Goal: Find specific page/section: Find specific page/section

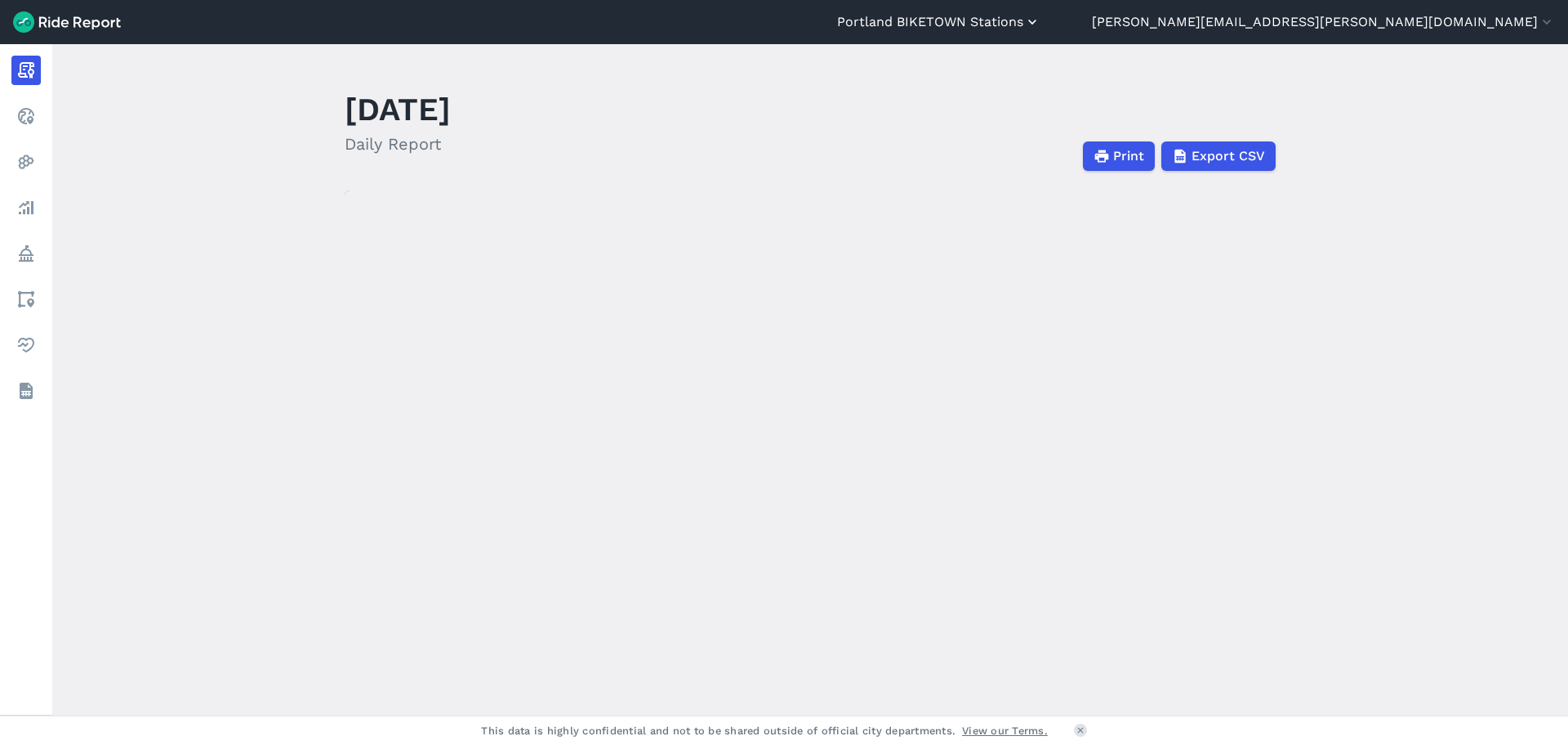
click at [1041, 25] on button "Portland BIKETOWN Stations" at bounding box center [939, 22] width 203 height 20
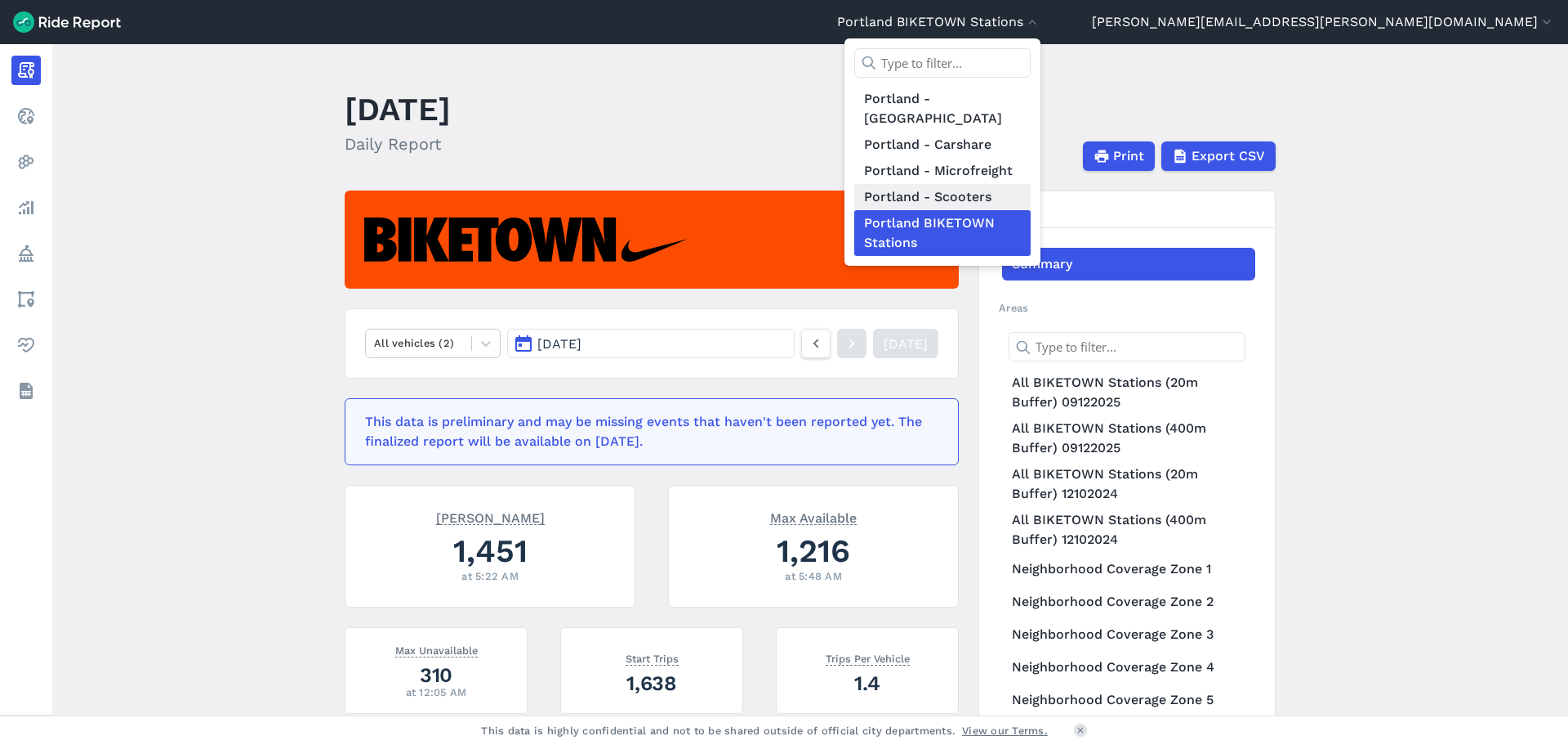
click at [1031, 184] on link "Portland - Scooters" at bounding box center [942, 196] width 177 height 26
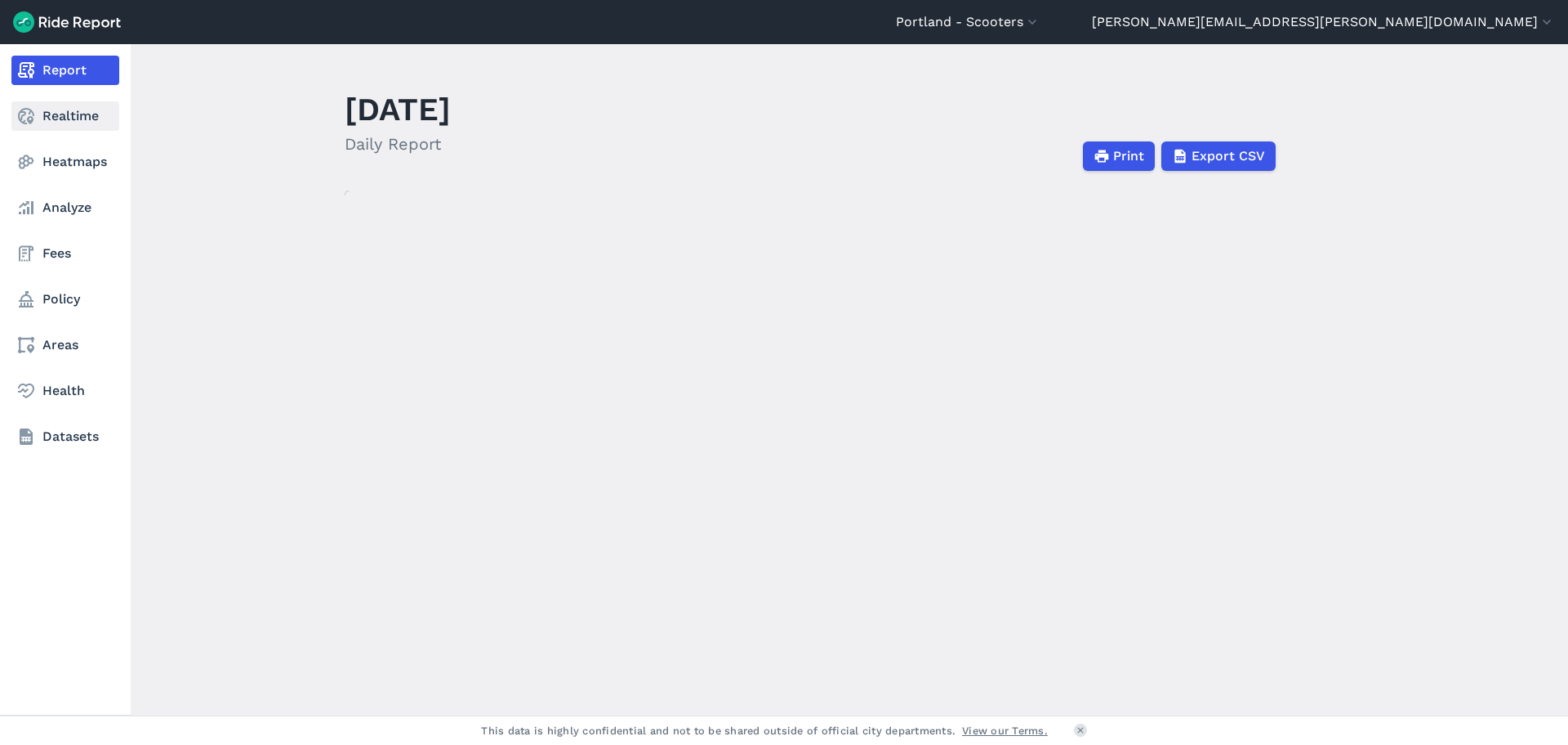
click at [57, 116] on link "Realtime" at bounding box center [66, 115] width 108 height 29
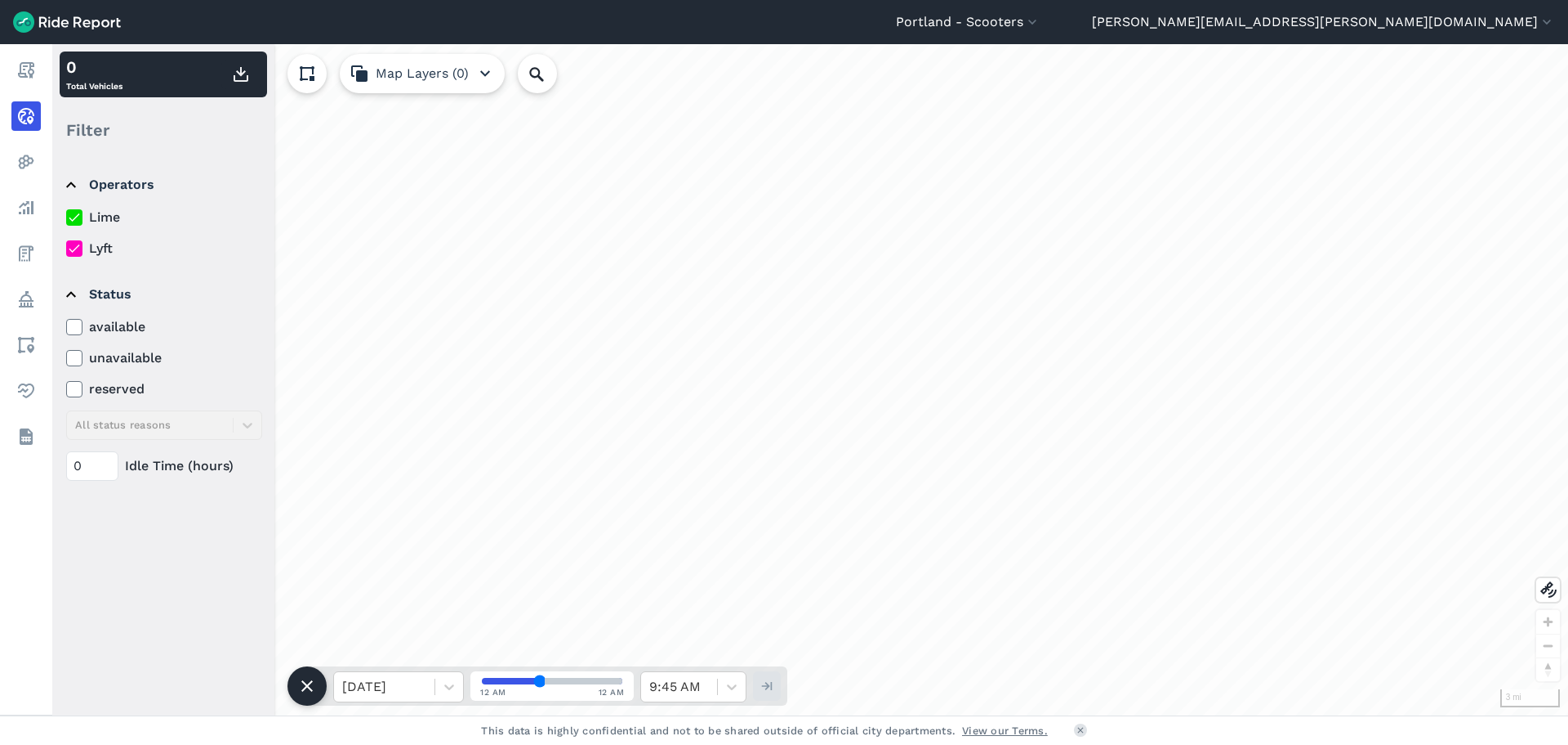
click at [87, 245] on label "Lyft" at bounding box center [164, 249] width 196 height 20
click at [67, 245] on input "Lyft" at bounding box center [67, 244] width 0 height 11
click at [455, 683] on icon at bounding box center [449, 686] width 16 height 16
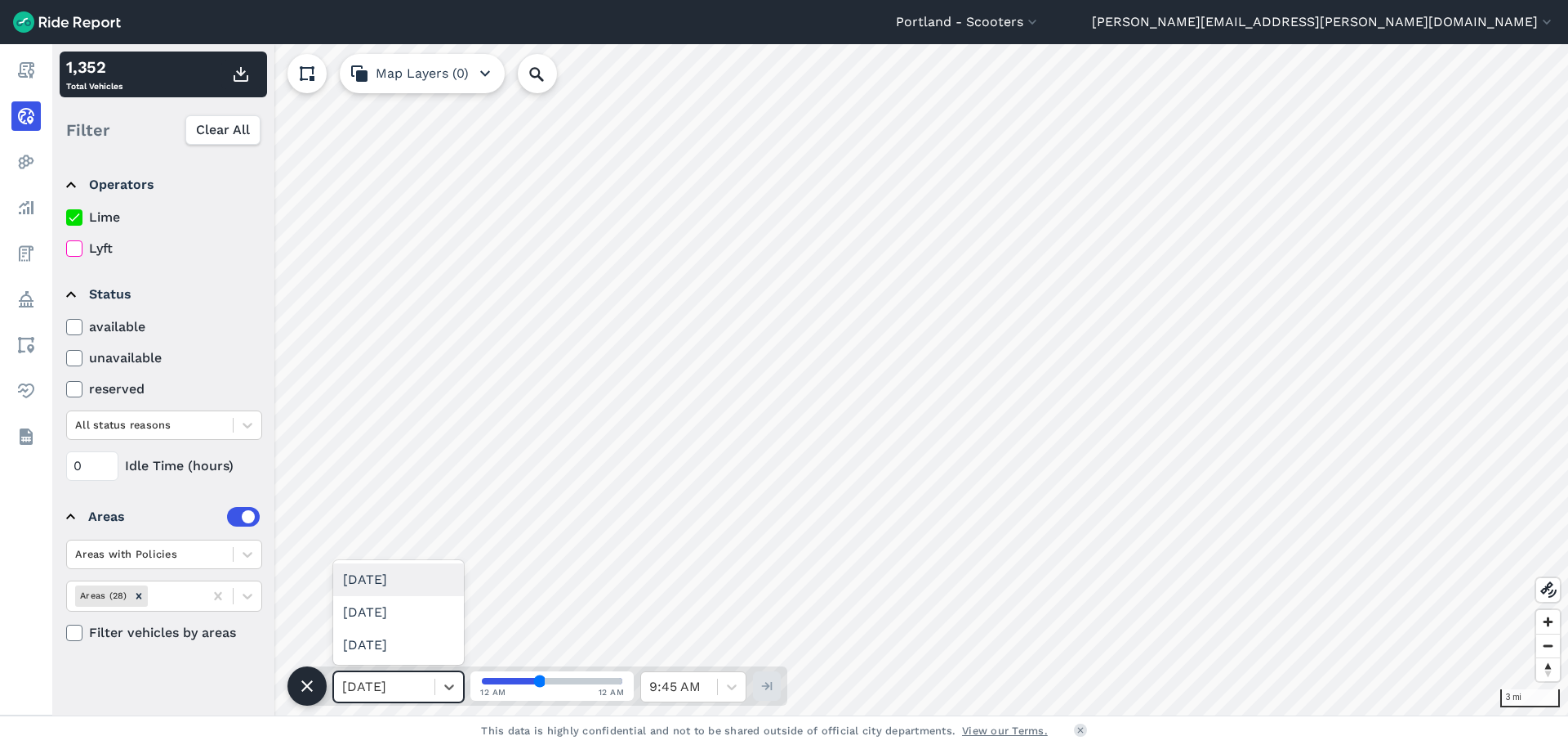
click at [409, 583] on div "[DATE]" at bounding box center [398, 579] width 130 height 33
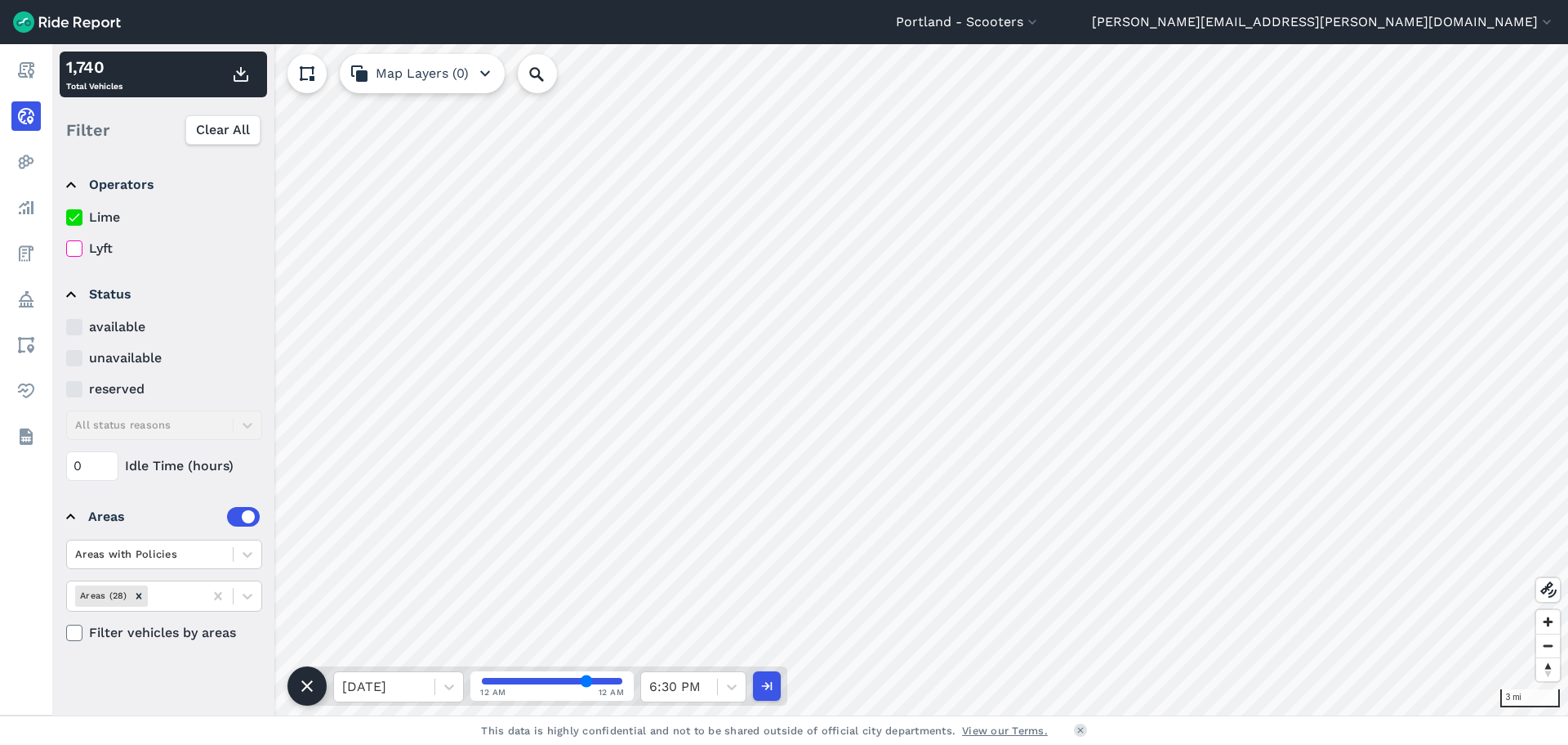
drag, startPoint x: 571, startPoint y: 680, endPoint x: 587, endPoint y: 678, distance: 16.1
click at [587, 678] on input "range" at bounding box center [552, 680] width 140 height 6
click at [760, 0] on html "[GEOGRAPHIC_DATA] - Scooters [GEOGRAPHIC_DATA] - BIKETOWN [GEOGRAPHIC_DATA] - […" at bounding box center [784, 372] width 1568 height 745
click at [815, 0] on html "[GEOGRAPHIC_DATA] - Scooters [GEOGRAPHIC_DATA] - BIKETOWN [GEOGRAPHIC_DATA] - […" at bounding box center [784, 372] width 1568 height 745
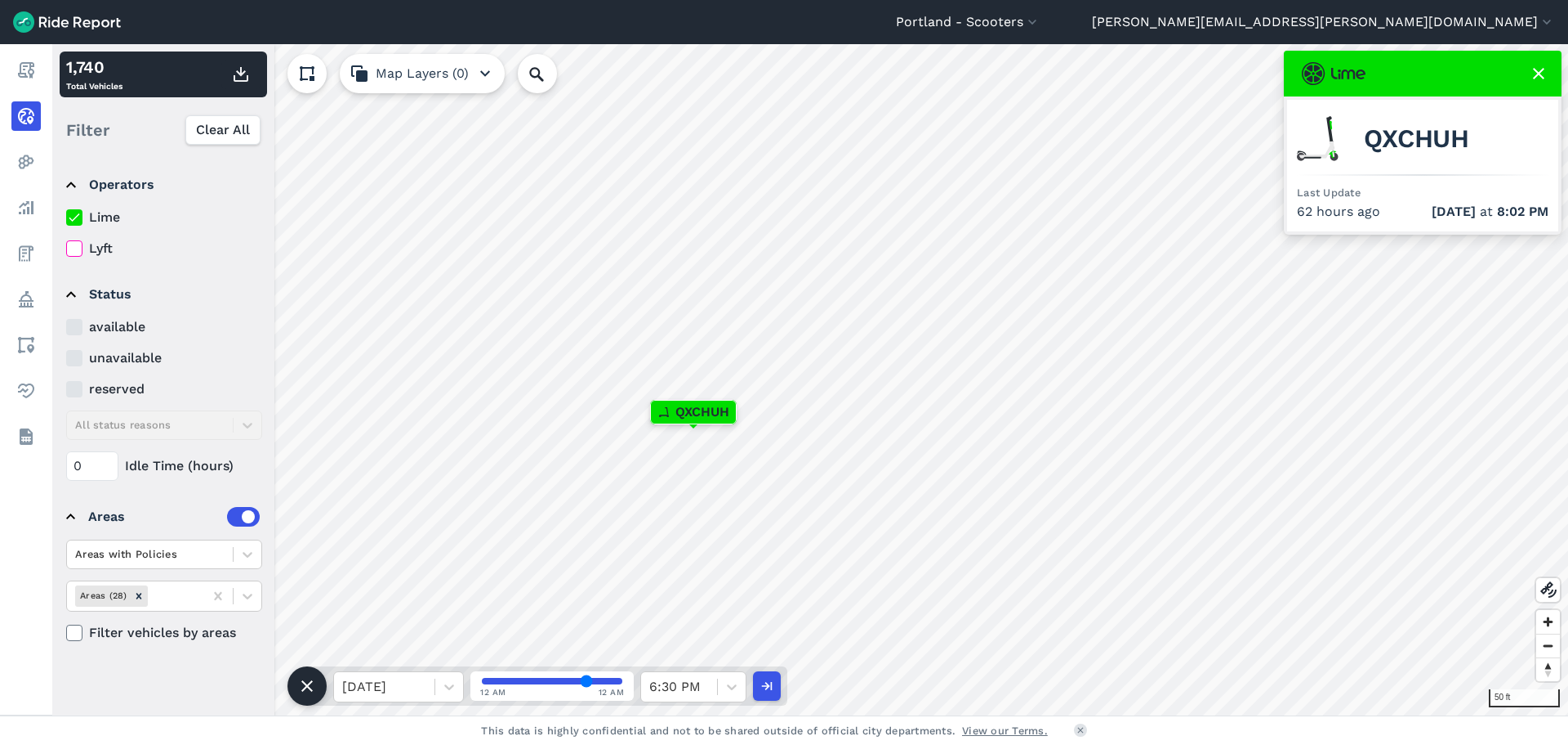
click at [1396, 137] on span "QXCHUH" at bounding box center [1416, 139] width 106 height 20
copy span "QXCHUH"
click at [769, 690] on icon "button" at bounding box center [766, 686] width 16 height 16
type input "39"
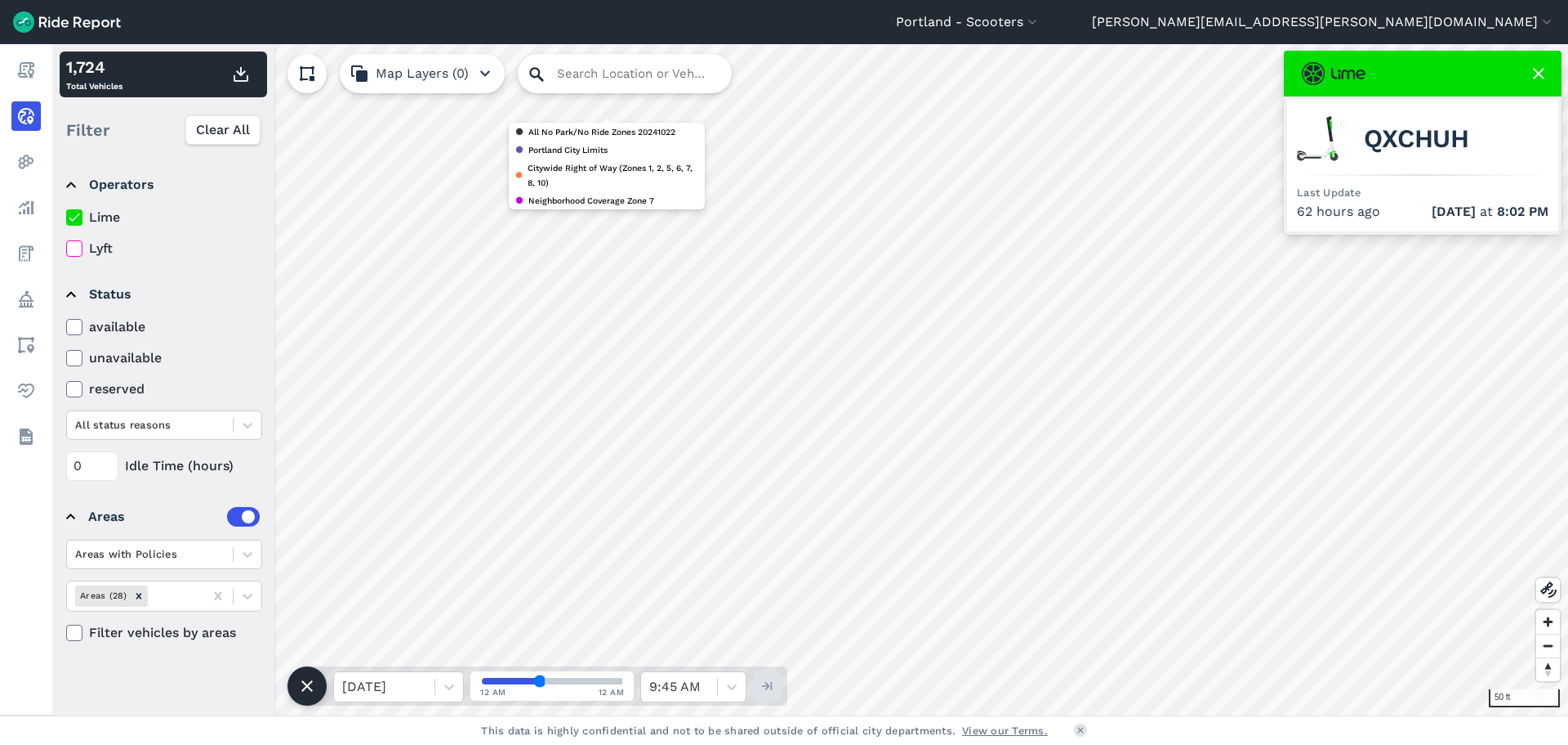
click at [533, 65] on icon at bounding box center [537, 75] width 20 height 20
click at [588, 74] on input "Search Location or Vehicles" at bounding box center [625, 74] width 214 height 39
paste input "QXCHUH"
type input "Q"
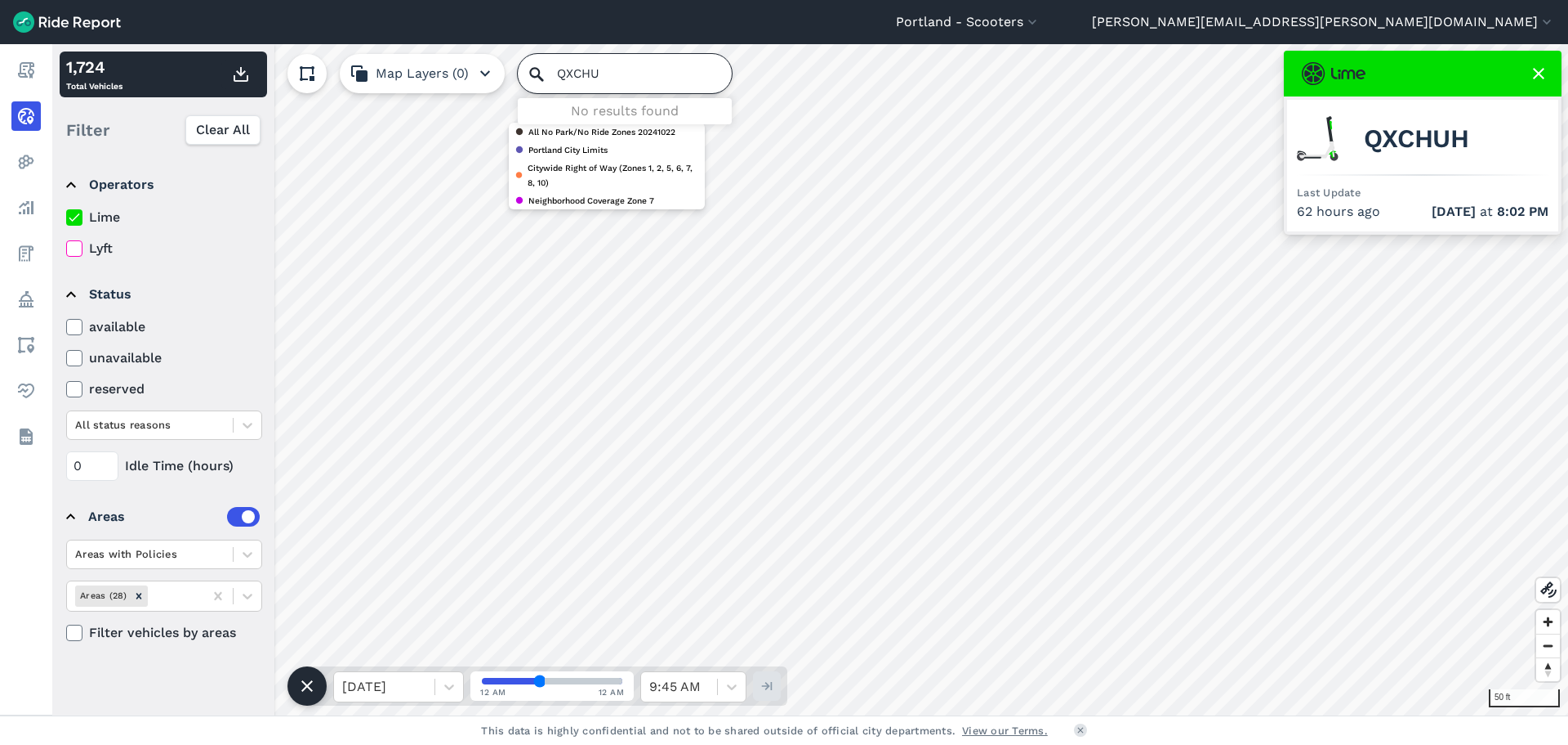
type input "QXCHUH"
click at [1539, 72] on icon at bounding box center [1539, 74] width 20 height 20
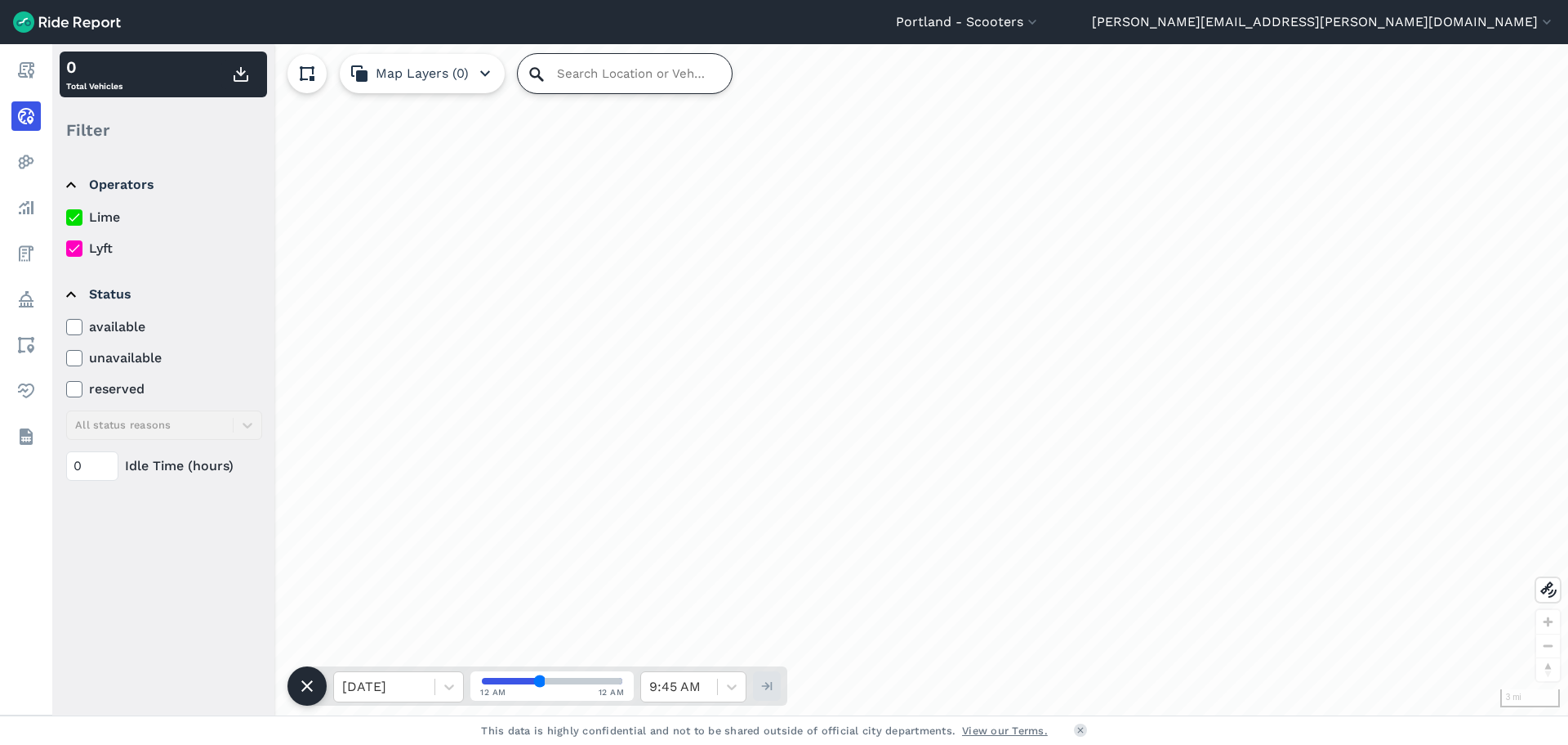
click at [571, 77] on input "Search Location or Vehicles" at bounding box center [625, 74] width 214 height 39
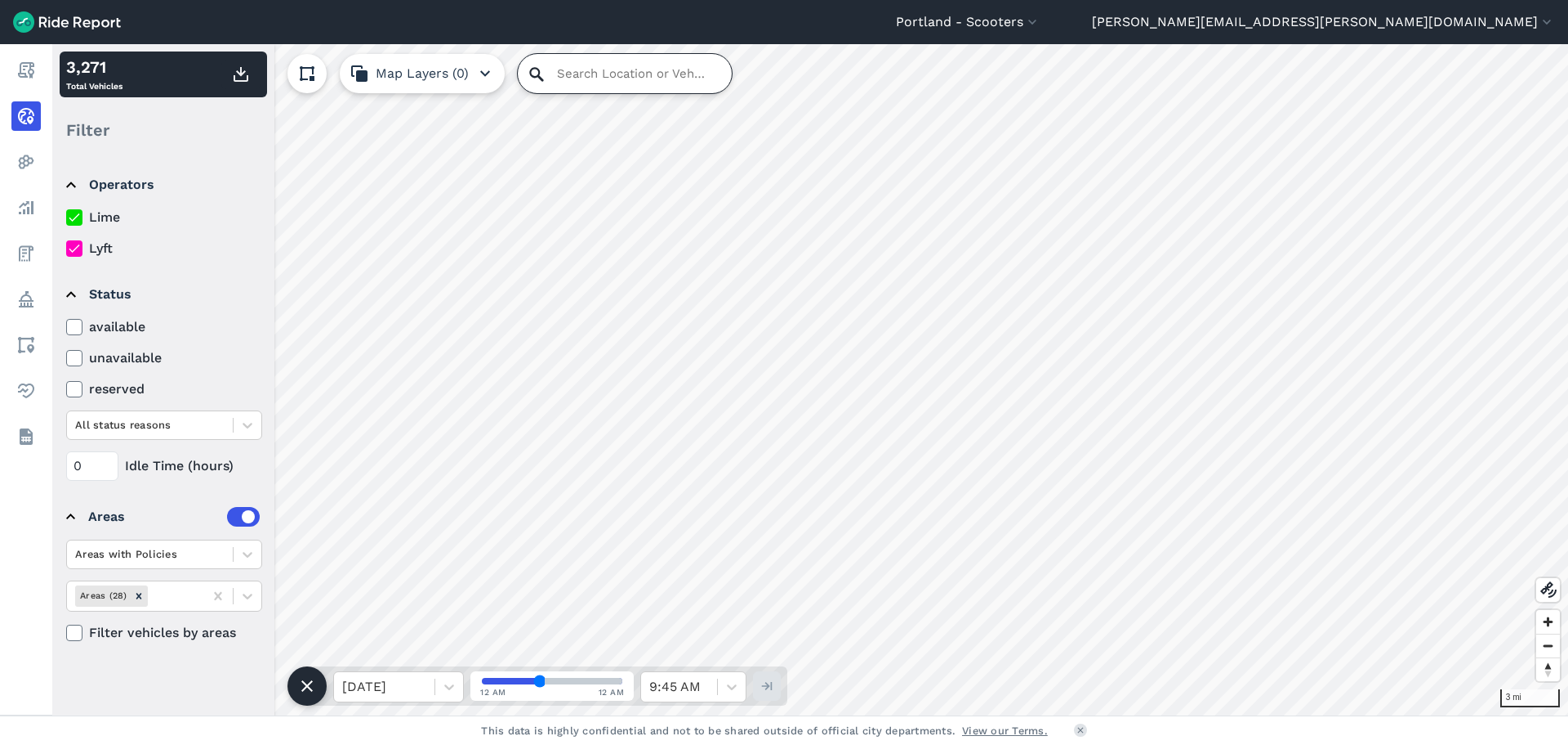
click at [571, 81] on input "Search Location or Vehicles" at bounding box center [625, 74] width 214 height 39
type input "q"
type input "QXCHUH"
click at [1041, 28] on button "Portland - Scooters" at bounding box center [968, 22] width 145 height 20
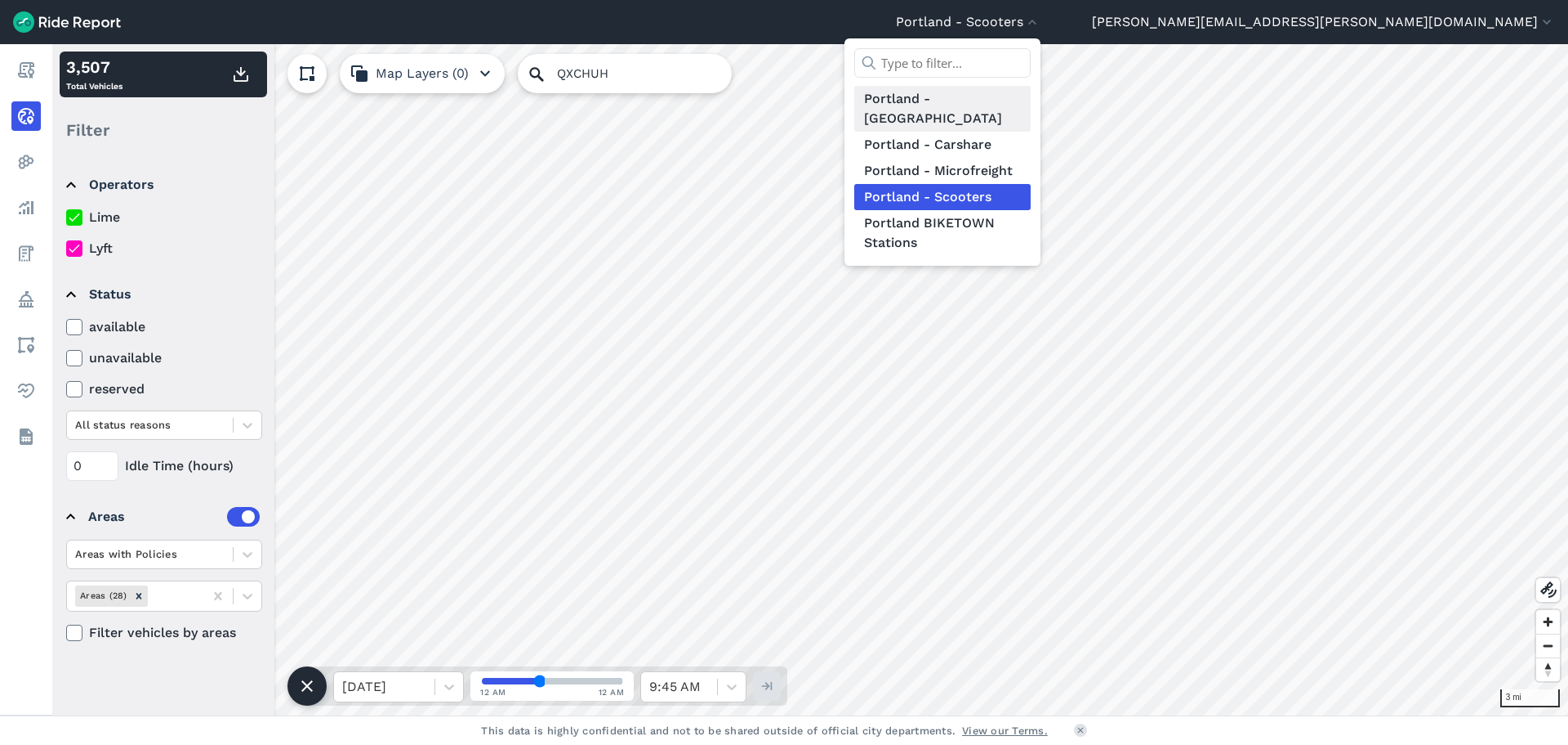
click at [1031, 93] on link "Portland - [GEOGRAPHIC_DATA]" at bounding box center [942, 109] width 177 height 46
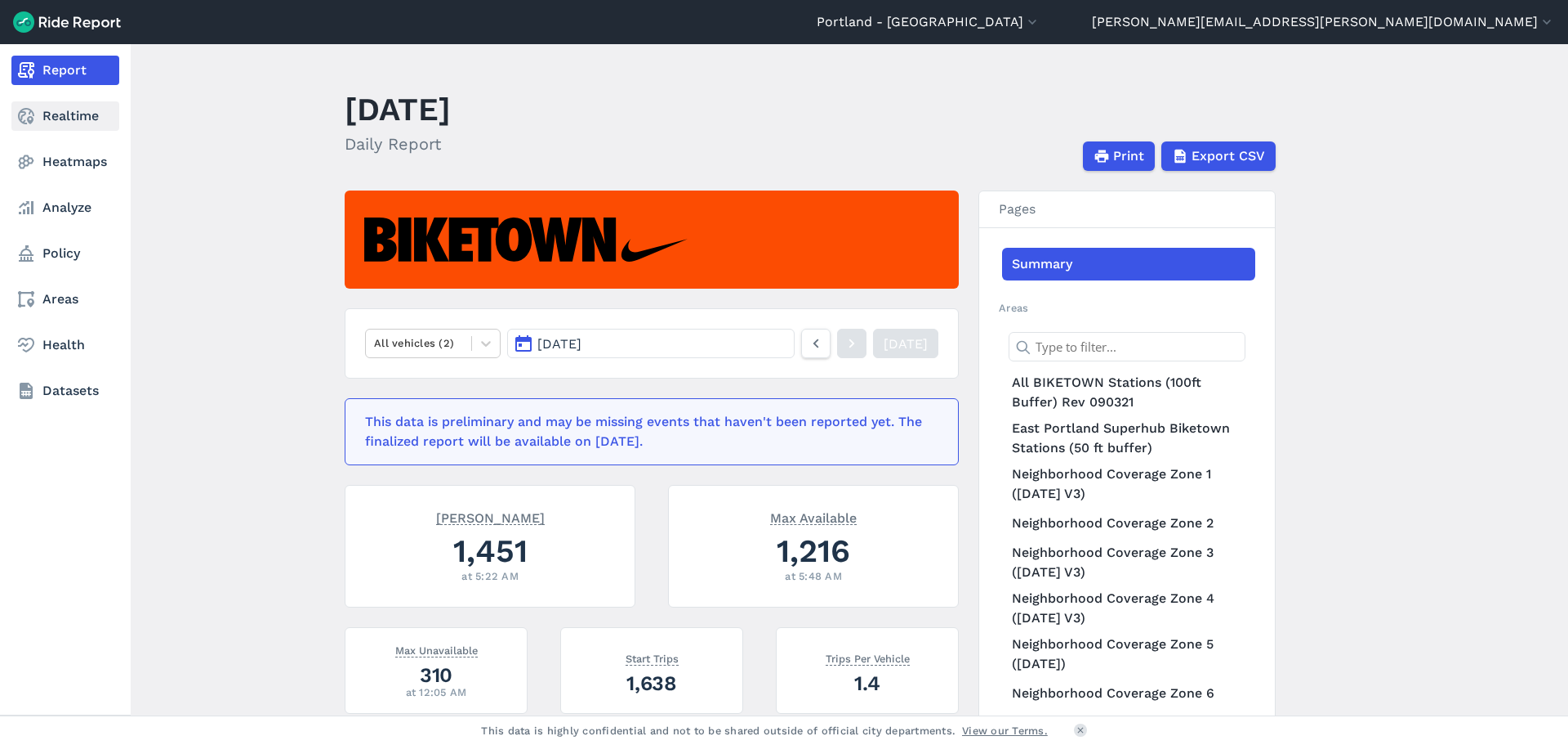
click at [74, 118] on link "Realtime" at bounding box center [66, 115] width 108 height 29
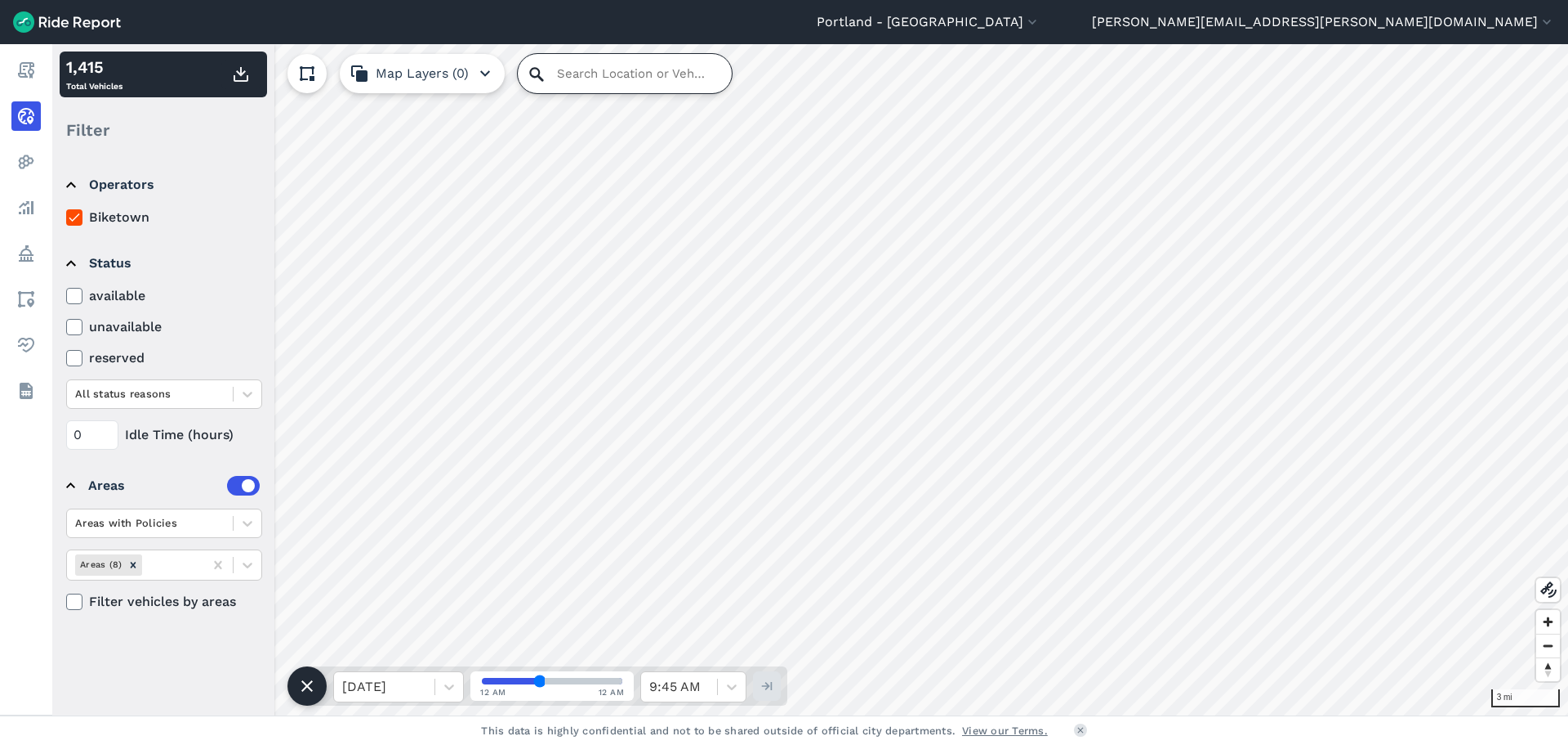
click at [571, 84] on input "Search Location or Vehicles" at bounding box center [625, 74] width 214 height 39
type input "324"
